Goal: Task Accomplishment & Management: Manage account settings

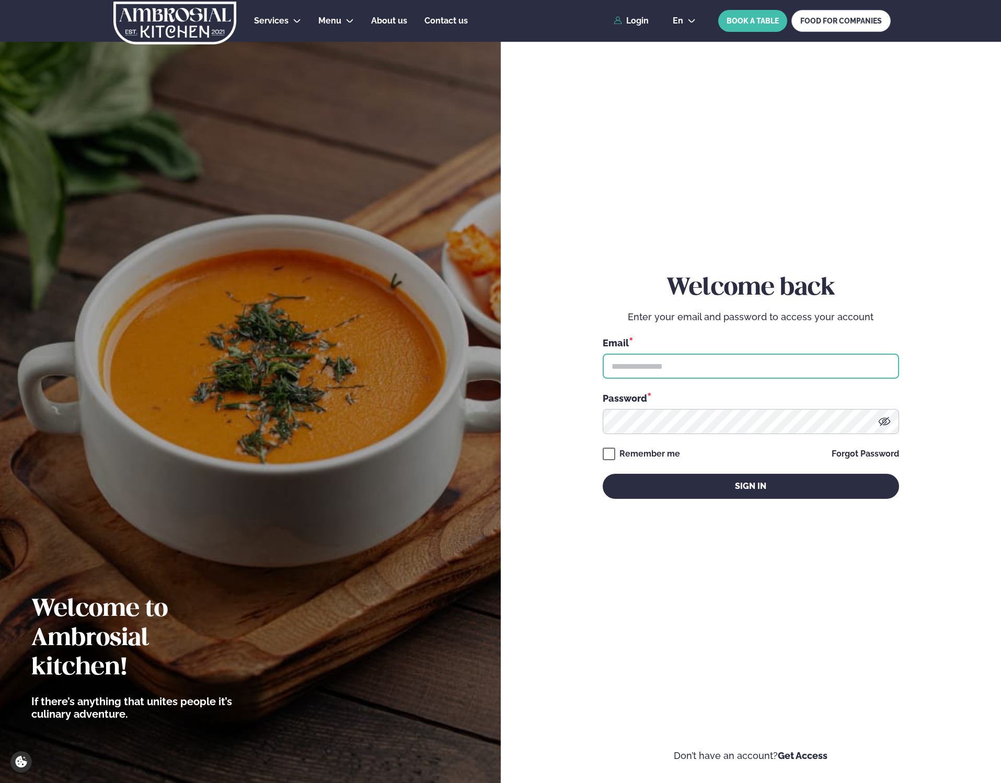
click at [709, 369] on input "text" at bounding box center [751, 366] width 296 height 25
type input "**********"
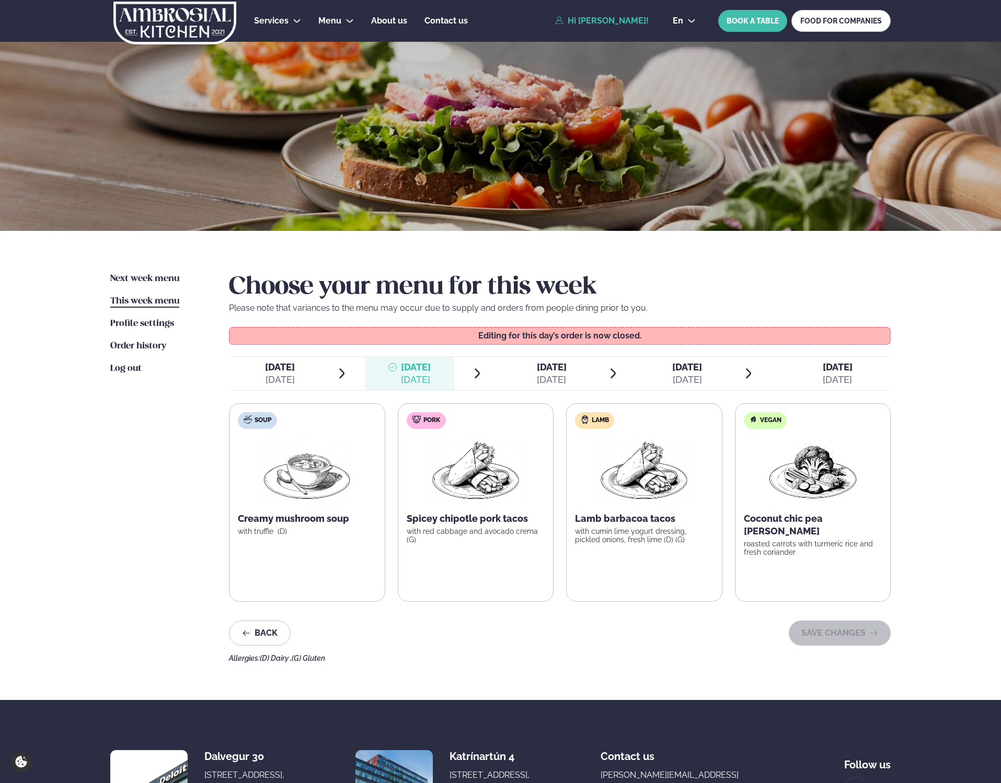
click at [148, 302] on span "This week menu" at bounding box center [144, 301] width 69 height 9
click at [543, 372] on span "[DATE]" at bounding box center [552, 367] width 30 height 11
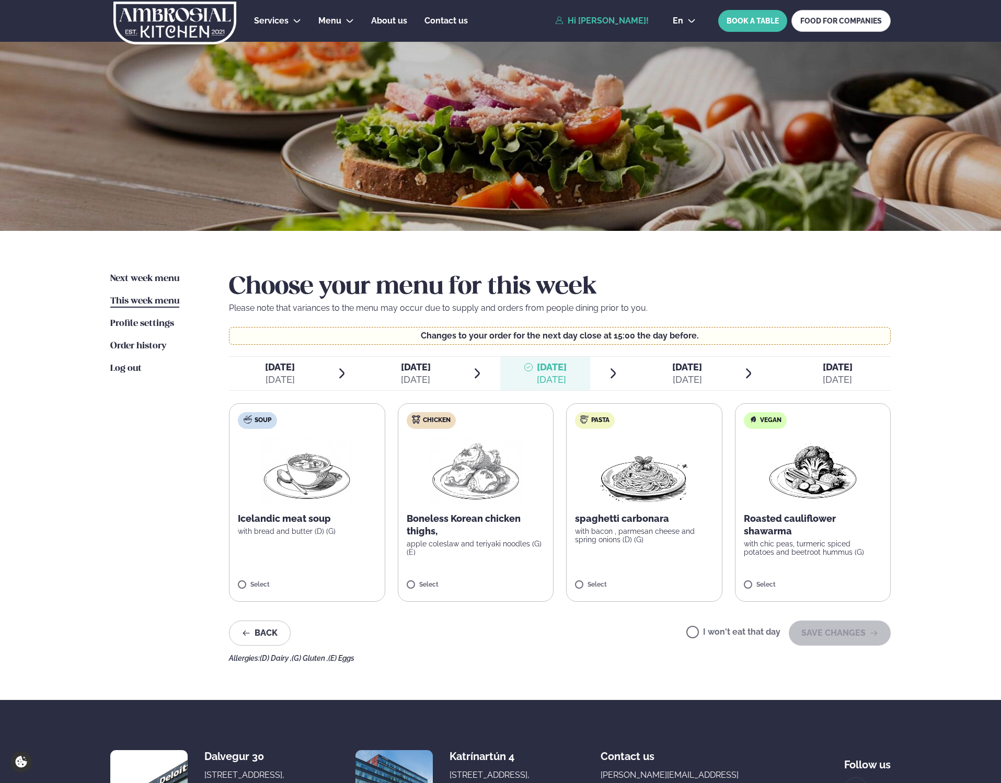
click at [483, 498] on img at bounding box center [476, 470] width 92 height 67
click at [472, 530] on p "Boneless Korean chicken thighs," at bounding box center [476, 525] width 138 height 25
click at [681, 377] on div "[DATE]" at bounding box center [687, 380] width 30 height 13
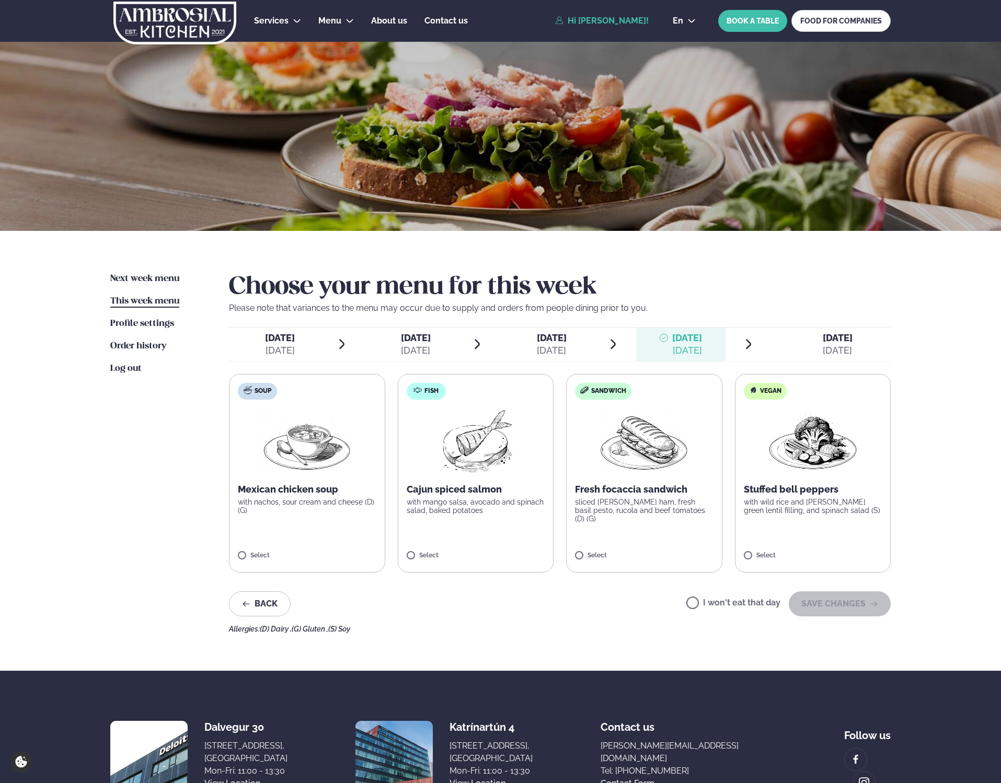
click at [550, 334] on span "[DATE]" at bounding box center [552, 337] width 30 height 11
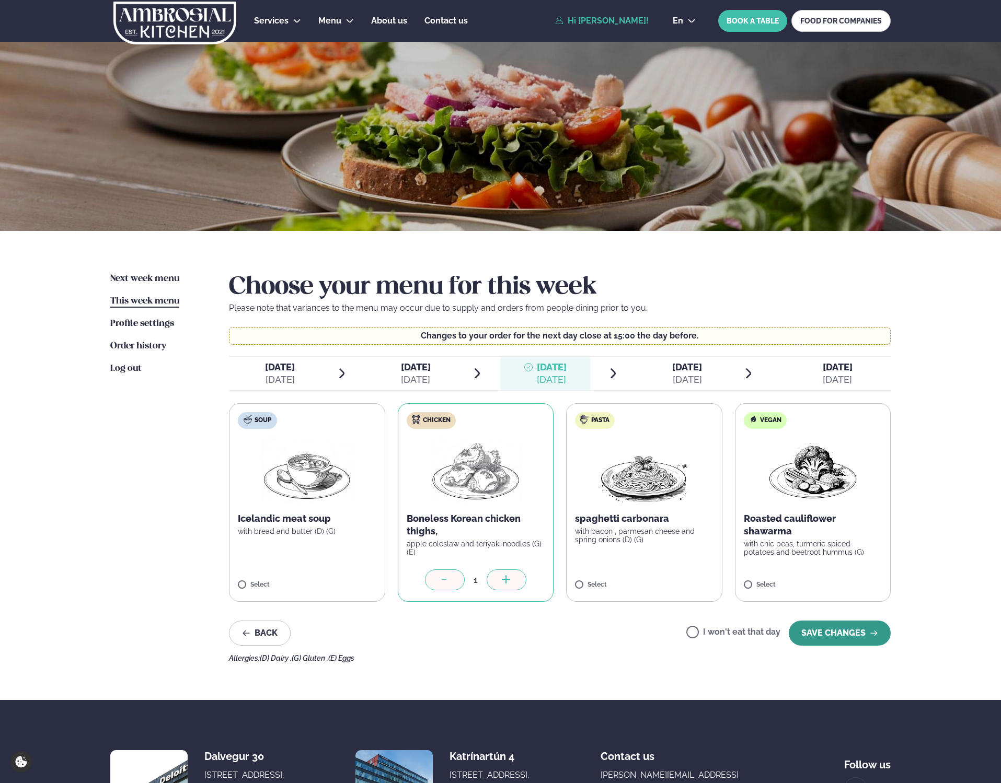
click at [838, 636] on button "SAVE CHANGES" at bounding box center [840, 633] width 102 height 25
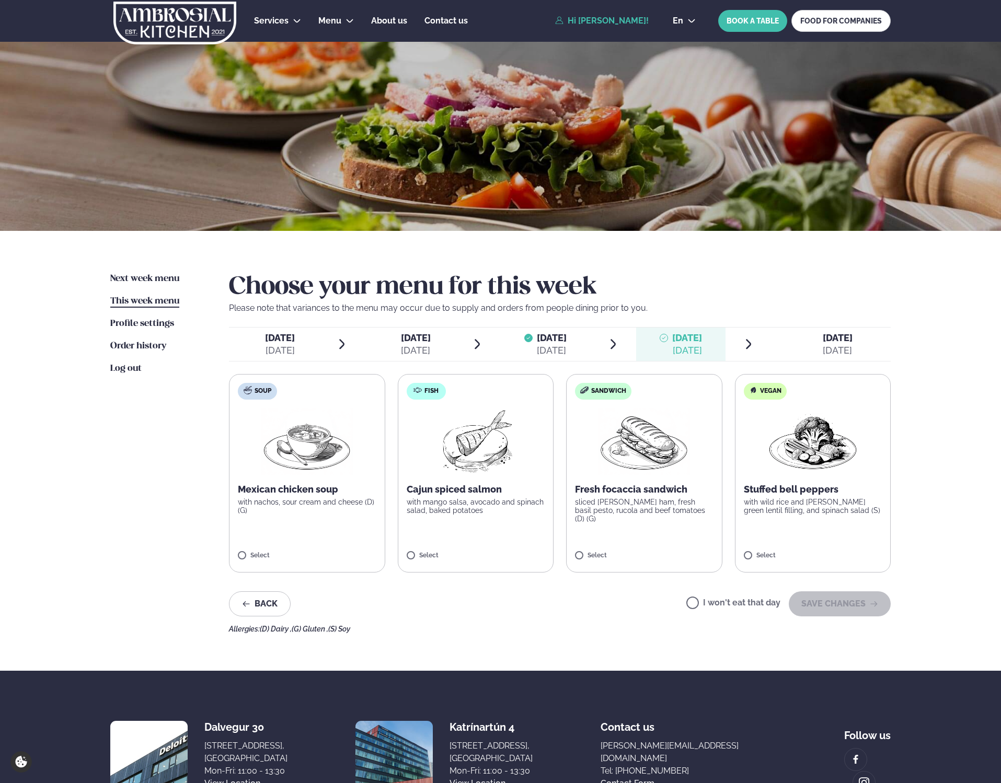
click at [300, 485] on p "Mexican chicken soup" at bounding box center [307, 489] width 138 height 13
click at [835, 605] on button "SAVE CHANGES" at bounding box center [840, 604] width 102 height 25
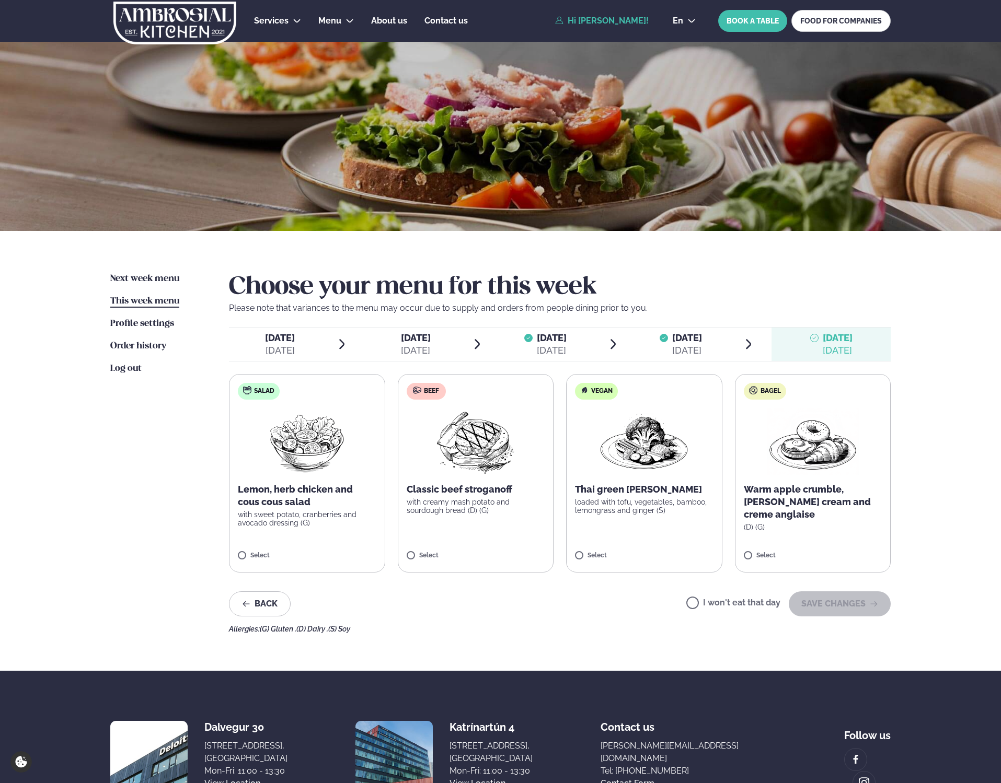
click at [277, 491] on p "Lemon, herb chicken and cous cous salad" at bounding box center [307, 495] width 138 height 25
click at [292, 489] on p "Lemon, herb chicken and cous cous salad" at bounding box center [307, 495] width 138 height 25
click at [847, 603] on button "SAVE CHANGES" at bounding box center [840, 604] width 102 height 25
